Goal: Task Accomplishment & Management: Manage account settings

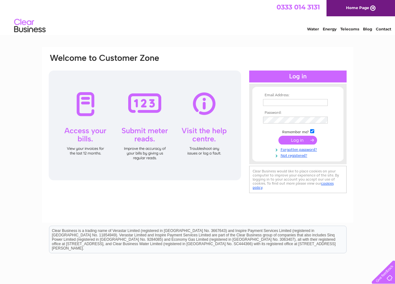
type input "rienterprises112@gmail.com"
click at [298, 140] on input "submit" at bounding box center [297, 140] width 39 height 9
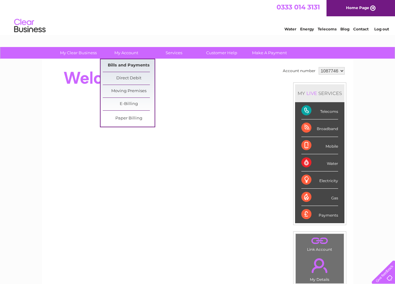
click at [133, 64] on link "Bills and Payments" at bounding box center [129, 65] width 52 height 13
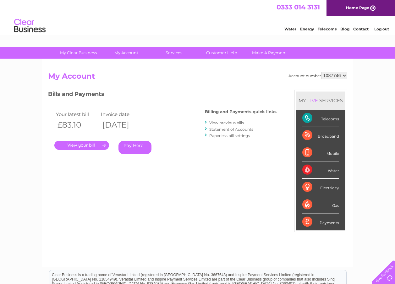
click at [94, 144] on link "." at bounding box center [81, 145] width 55 height 9
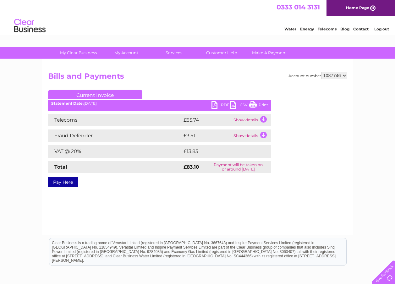
click at [214, 104] on link "PDF" at bounding box center [220, 105] width 19 height 9
